Goal: Find specific page/section: Find specific page/section

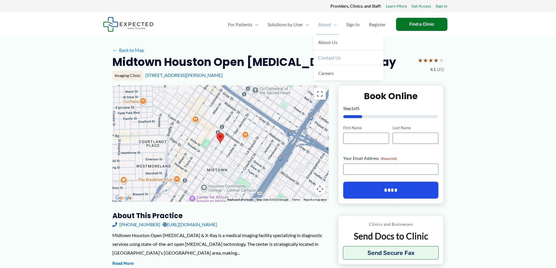
click at [336, 54] on link "Contact Us" at bounding box center [348, 57] width 70 height 15
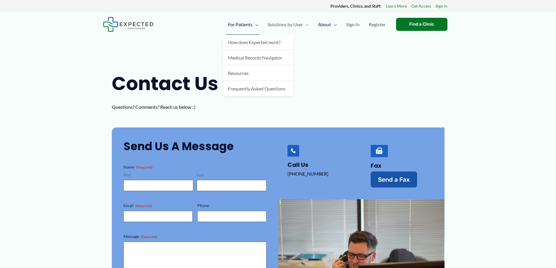
click at [232, 26] on span "For Patients" at bounding box center [240, 24] width 25 height 20
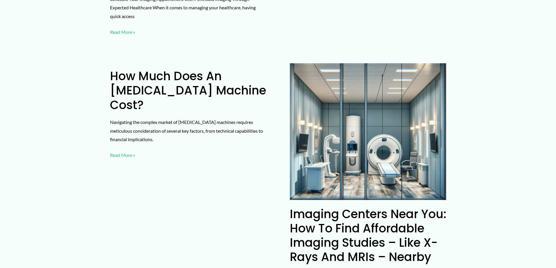
scroll to position [409, 0]
